Goal: Task Accomplishment & Management: Manage account settings

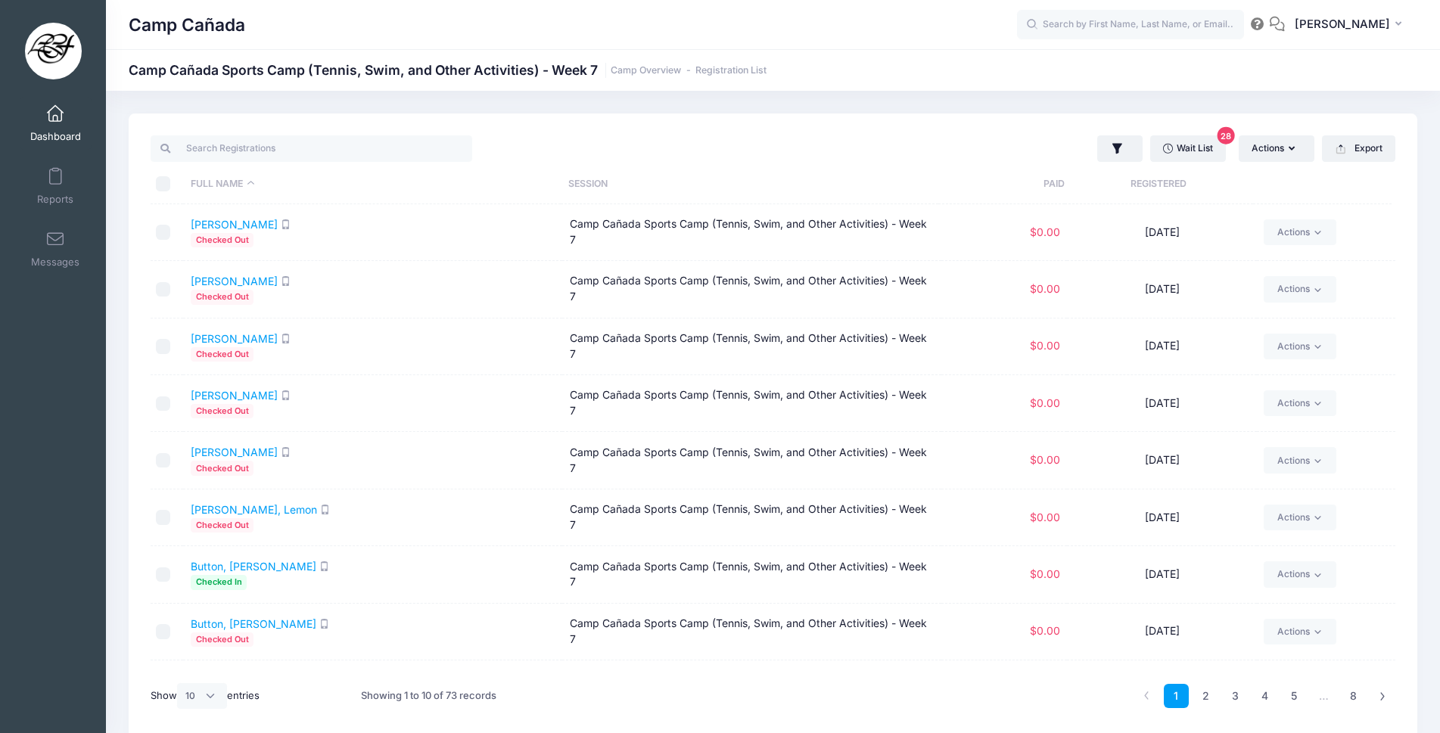
select select "10"
click at [55, 113] on span at bounding box center [55, 114] width 0 height 17
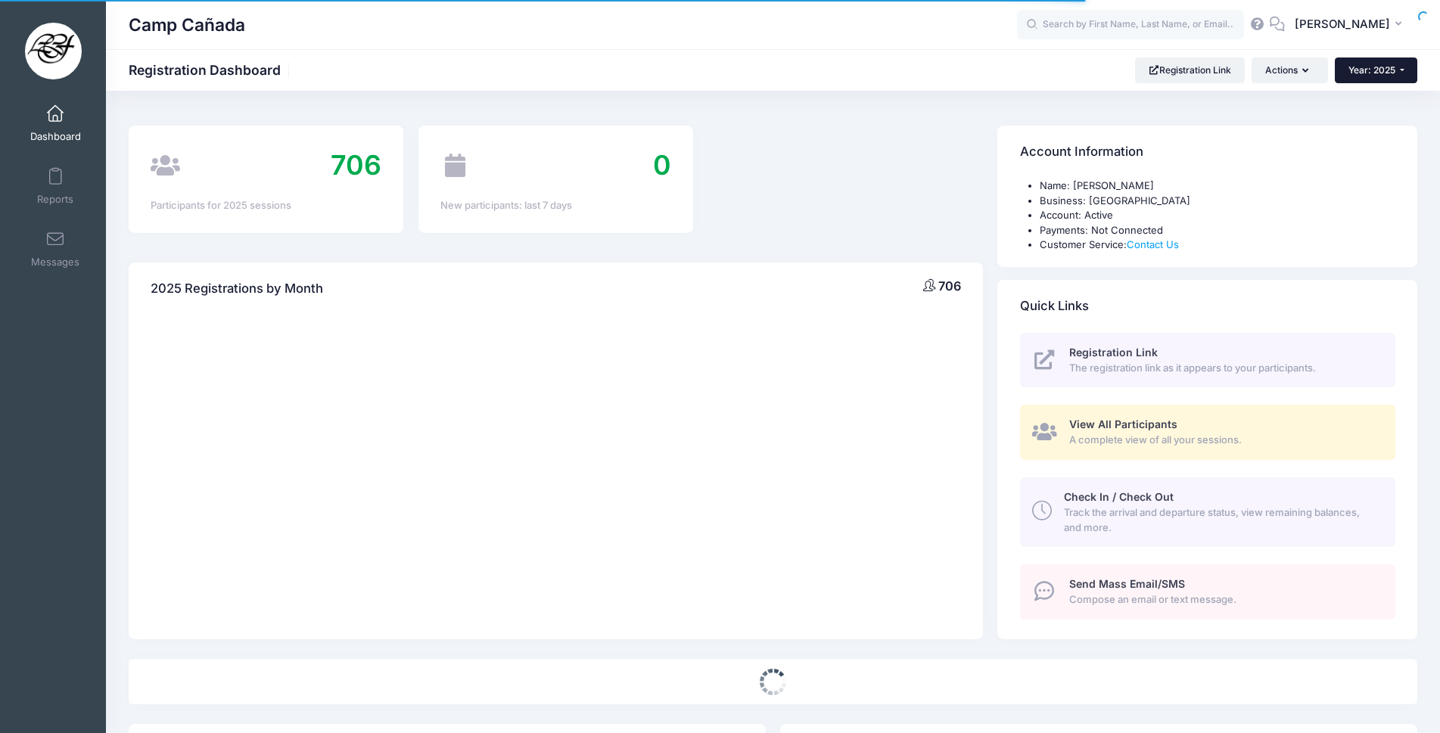
select select
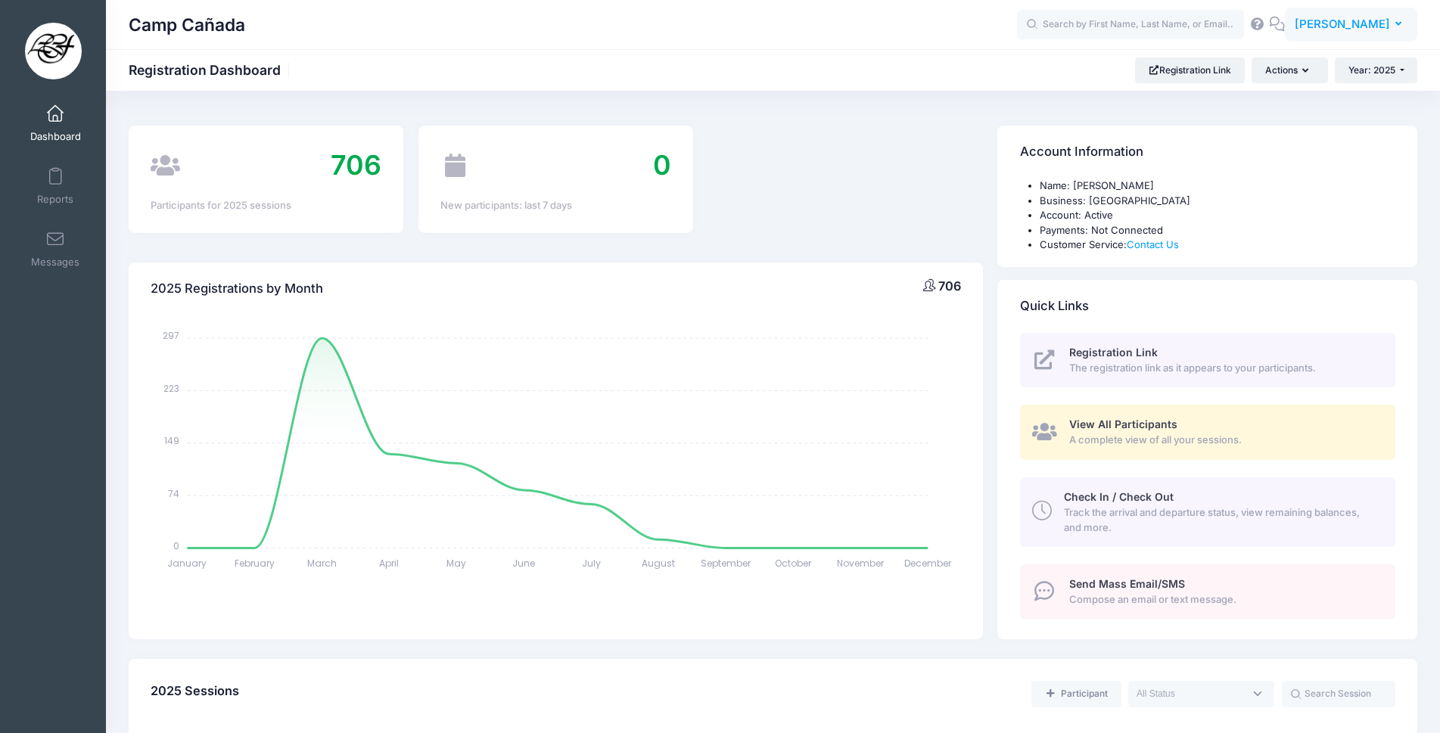
click at [1380, 23] on span "[PERSON_NAME]" at bounding box center [1342, 24] width 95 height 17
click at [1270, 68] on link "My Profile" at bounding box center [1313, 66] width 184 height 29
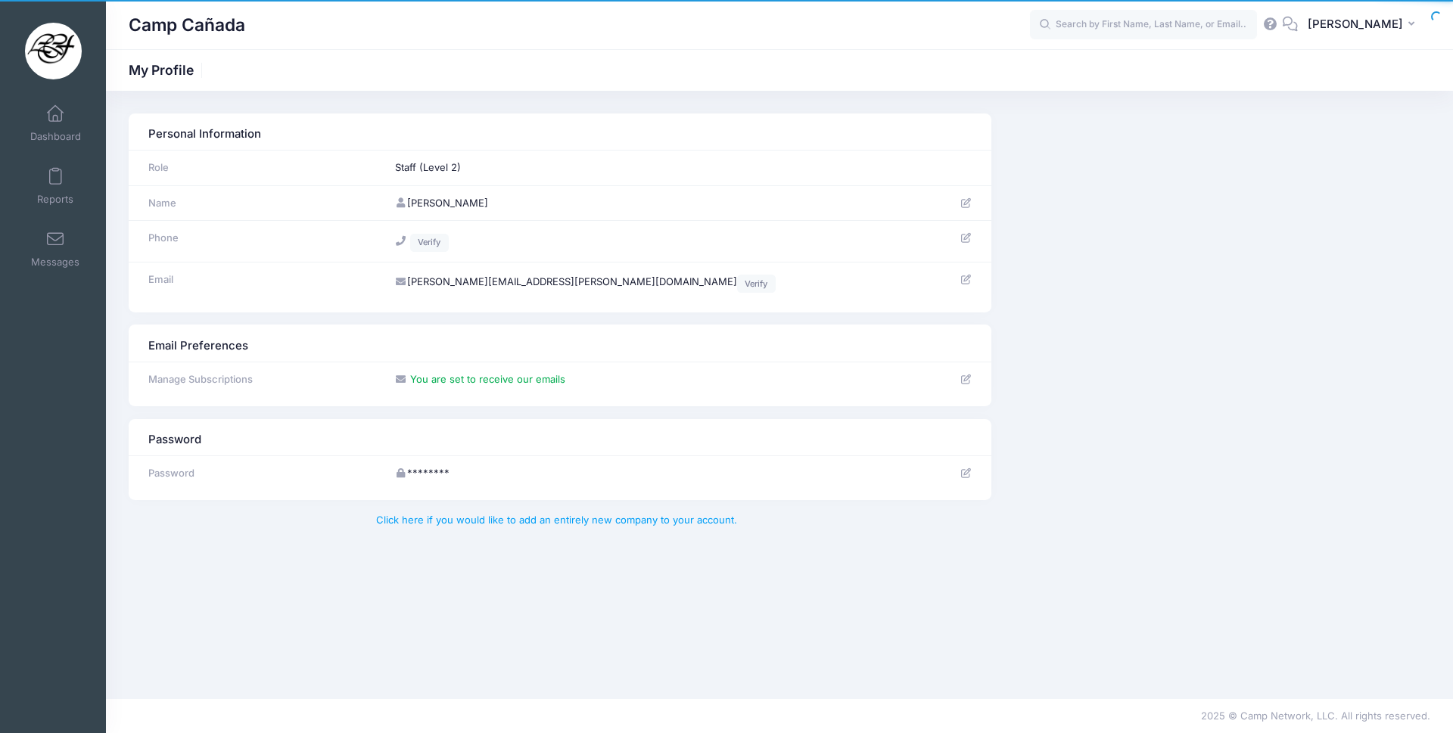
click at [964, 471] on icon at bounding box center [966, 473] width 12 height 10
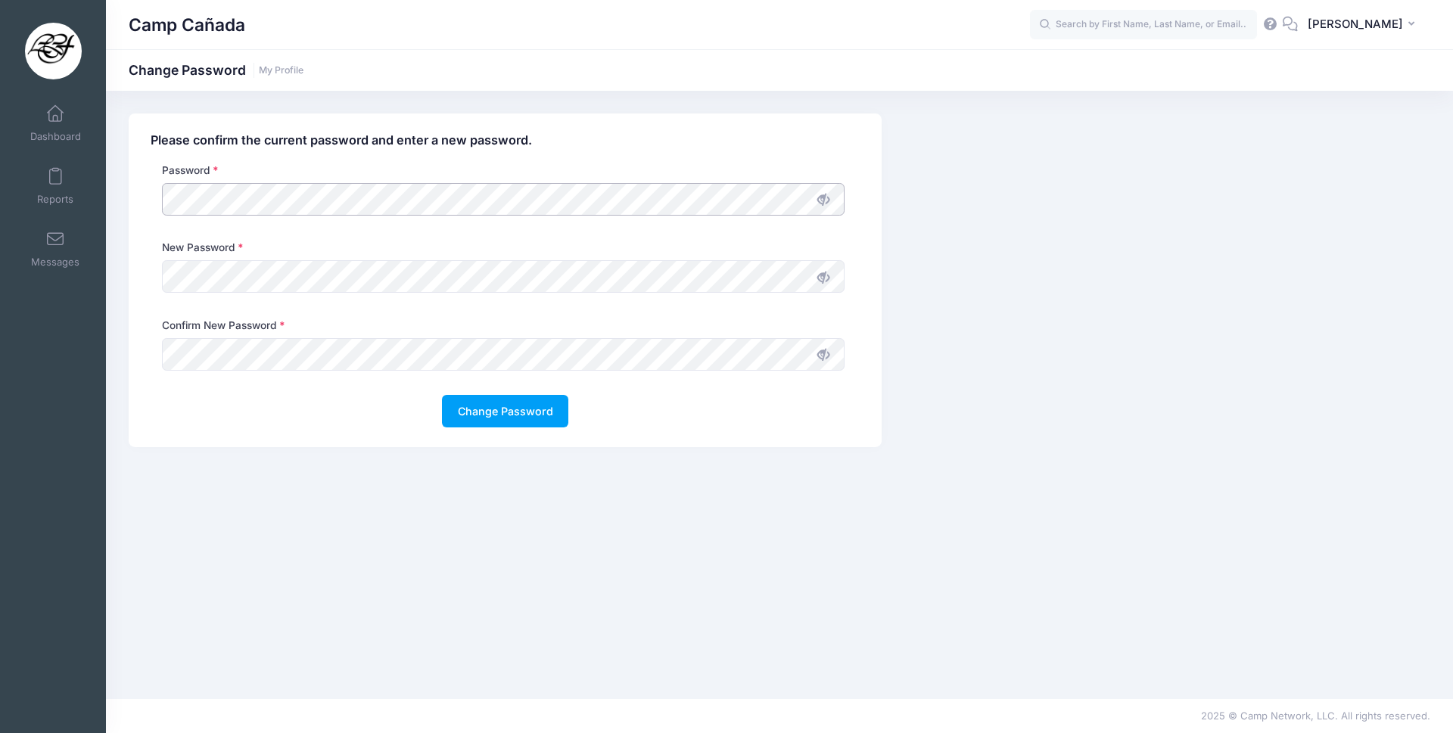
click at [442, 395] on button "Change Password" at bounding box center [505, 411] width 126 height 33
click at [542, 422] on button "Change Password" at bounding box center [505, 411] width 126 height 33
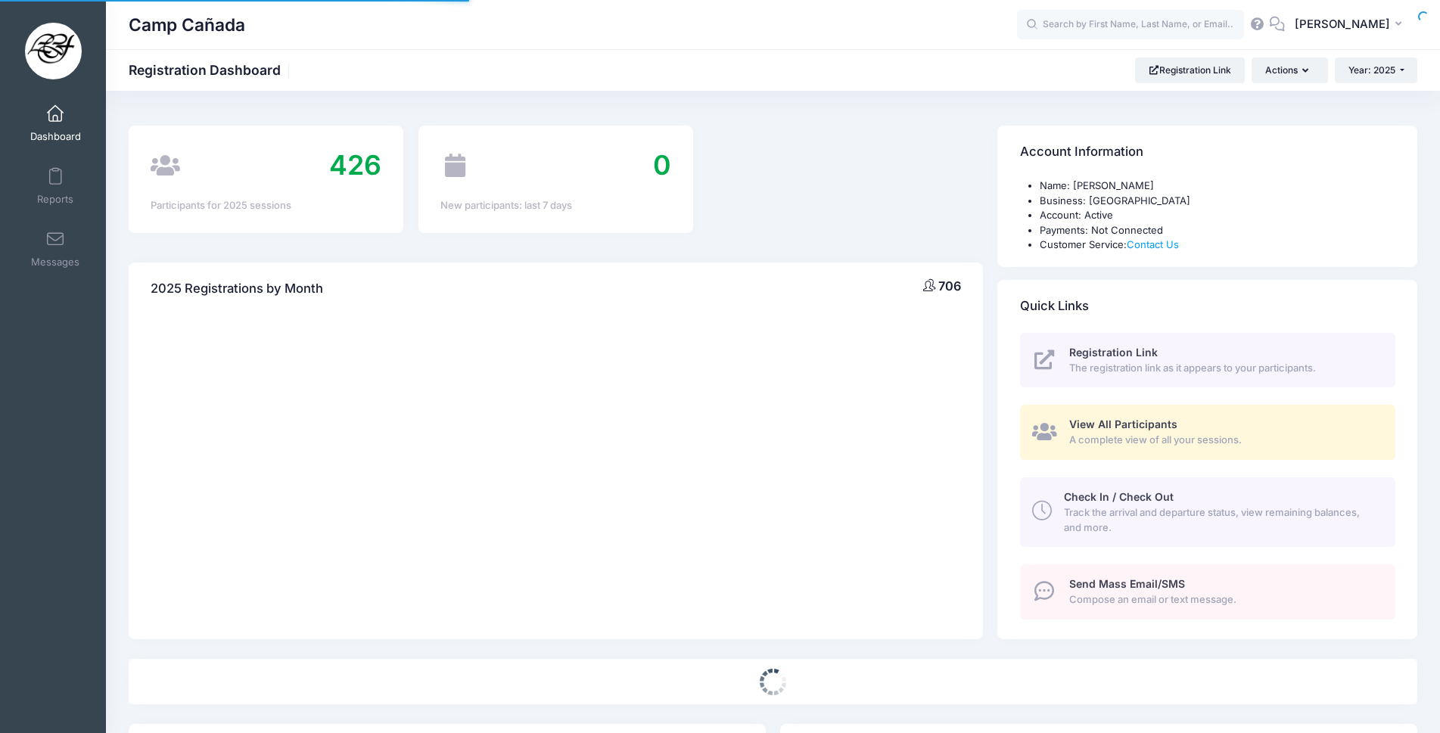
select select
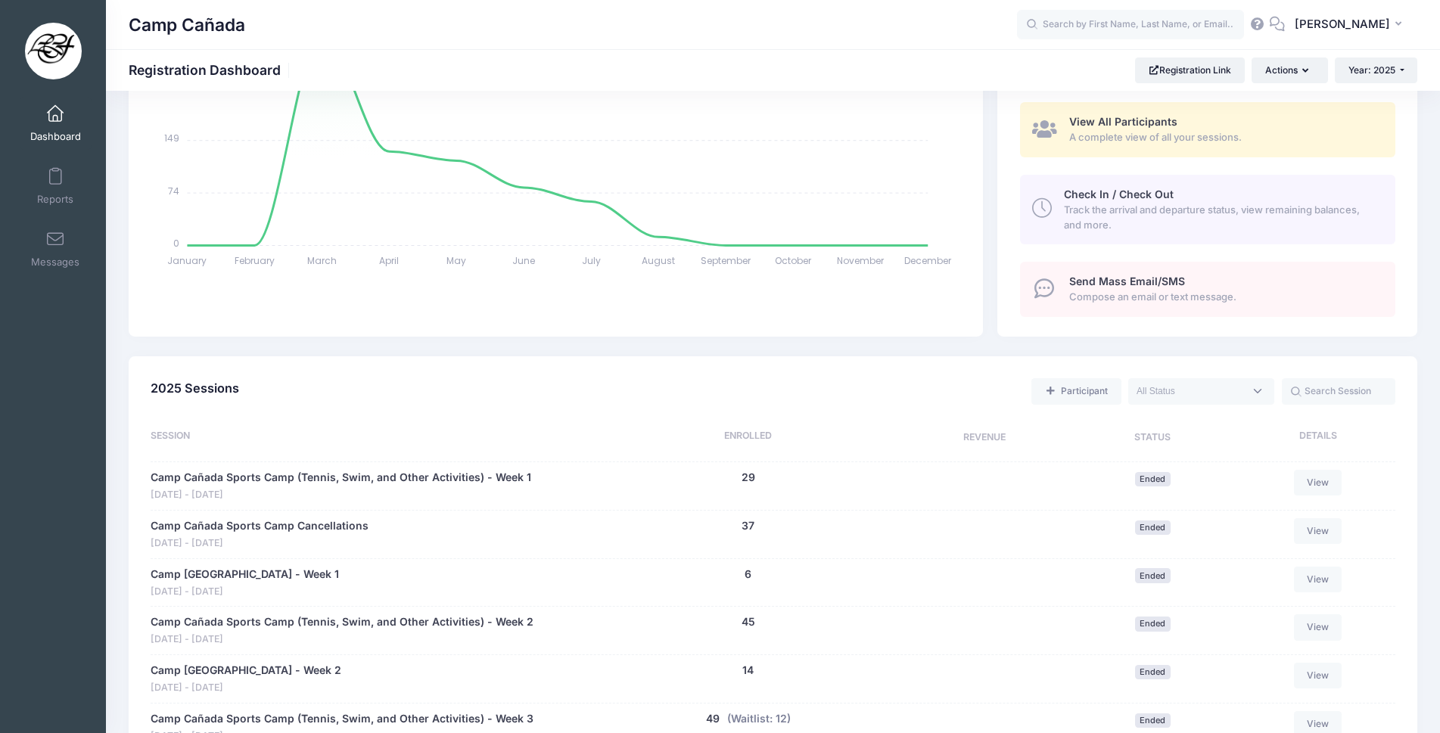
scroll to position [681, 0]
